Goal: Task Accomplishment & Management: Use online tool/utility

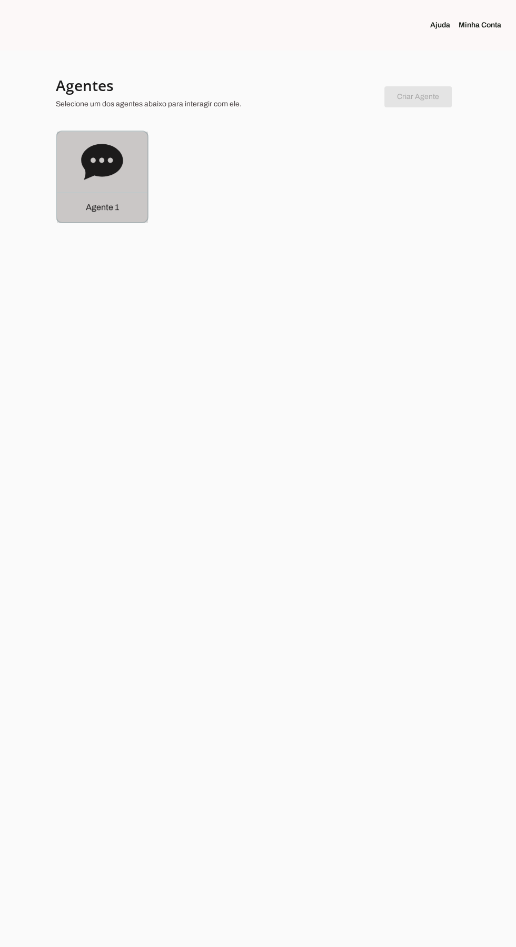
click at [95, 177] on icon at bounding box center [102, 162] width 42 height 42
